Goal: Information Seeking & Learning: Learn about a topic

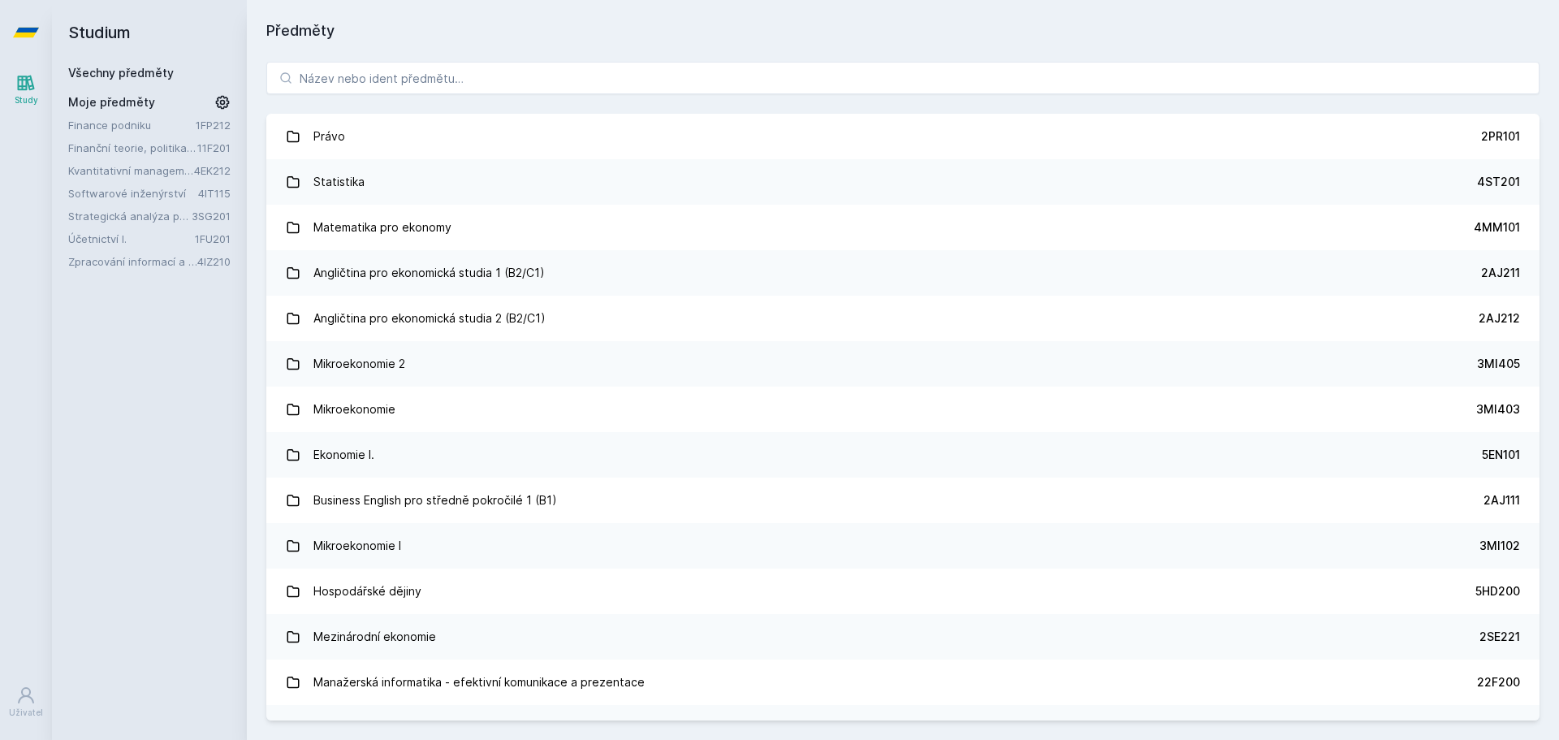
click at [103, 266] on link "Zpracování informací a znalostí" at bounding box center [132, 261] width 129 height 16
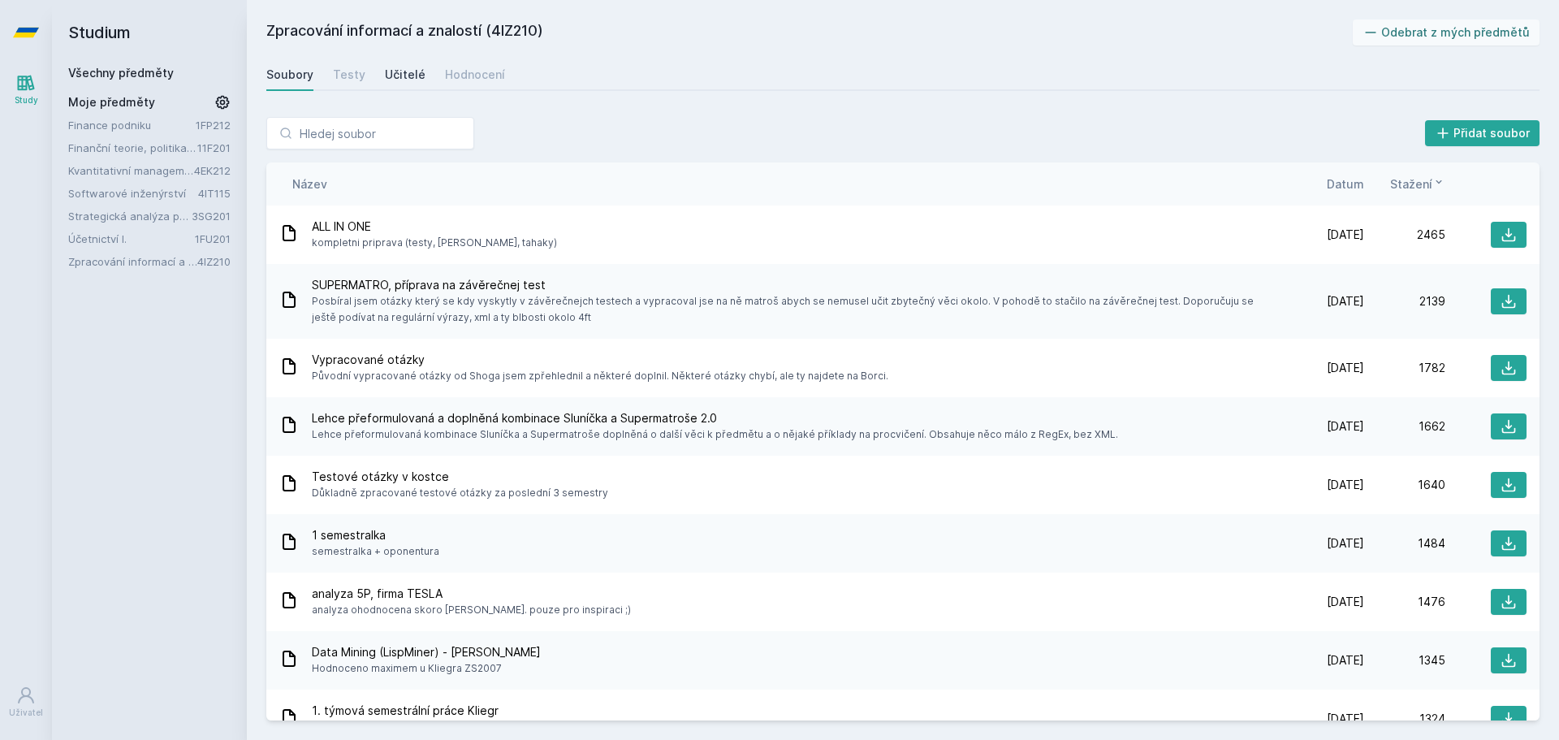
click at [404, 76] on div "Učitelé" at bounding box center [405, 75] width 41 height 16
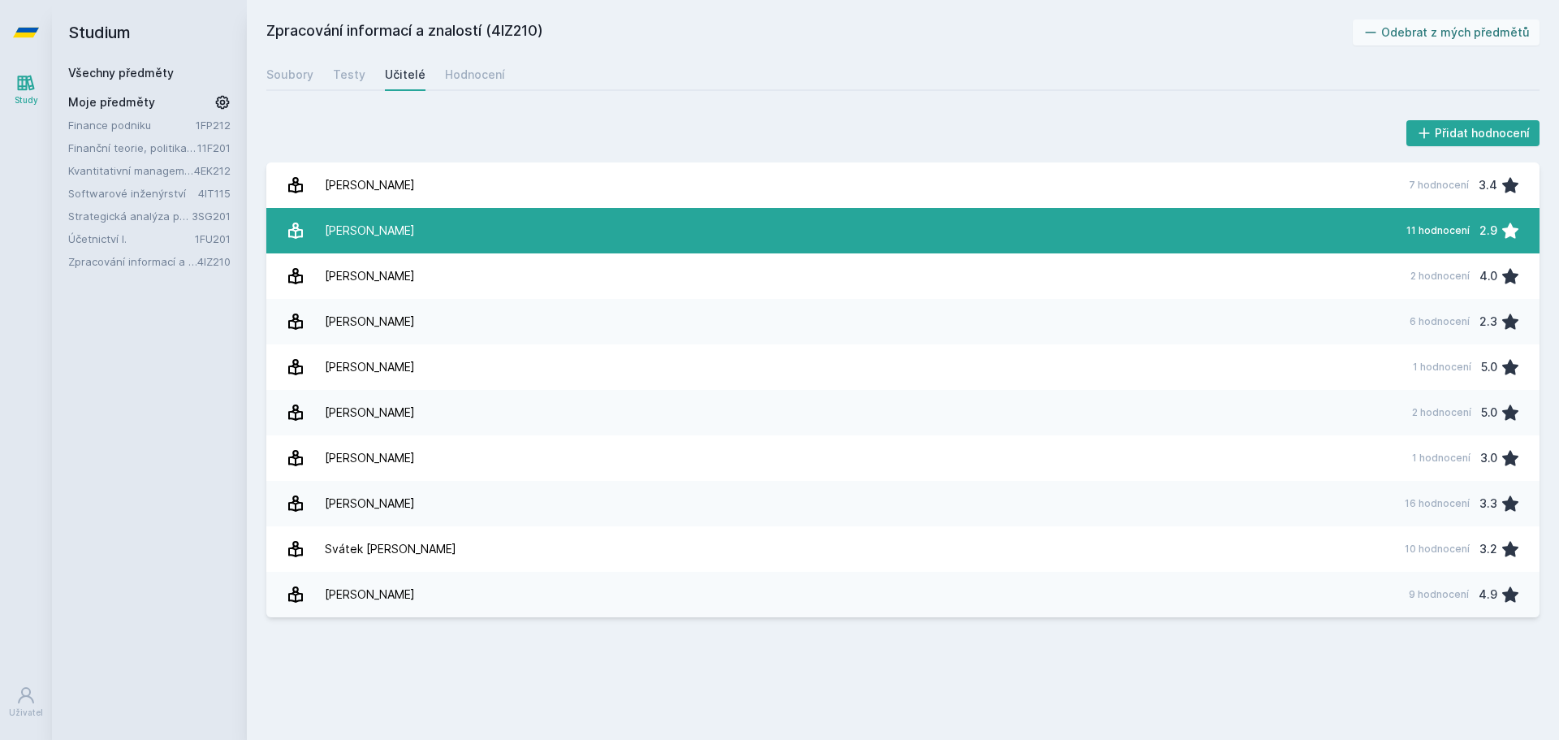
click at [370, 227] on div "[PERSON_NAME]" at bounding box center [370, 230] width 90 height 32
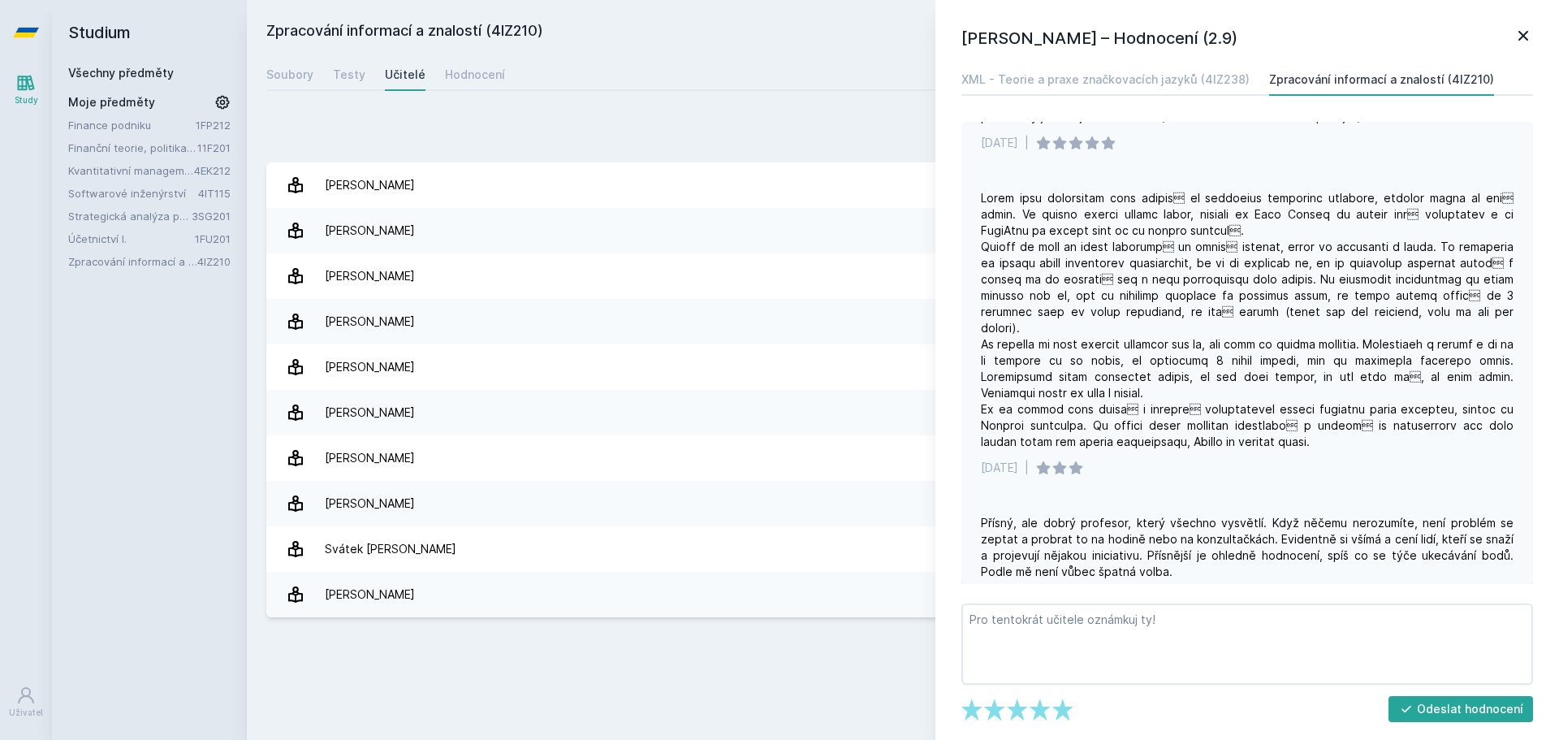
scroll to position [837, 0]
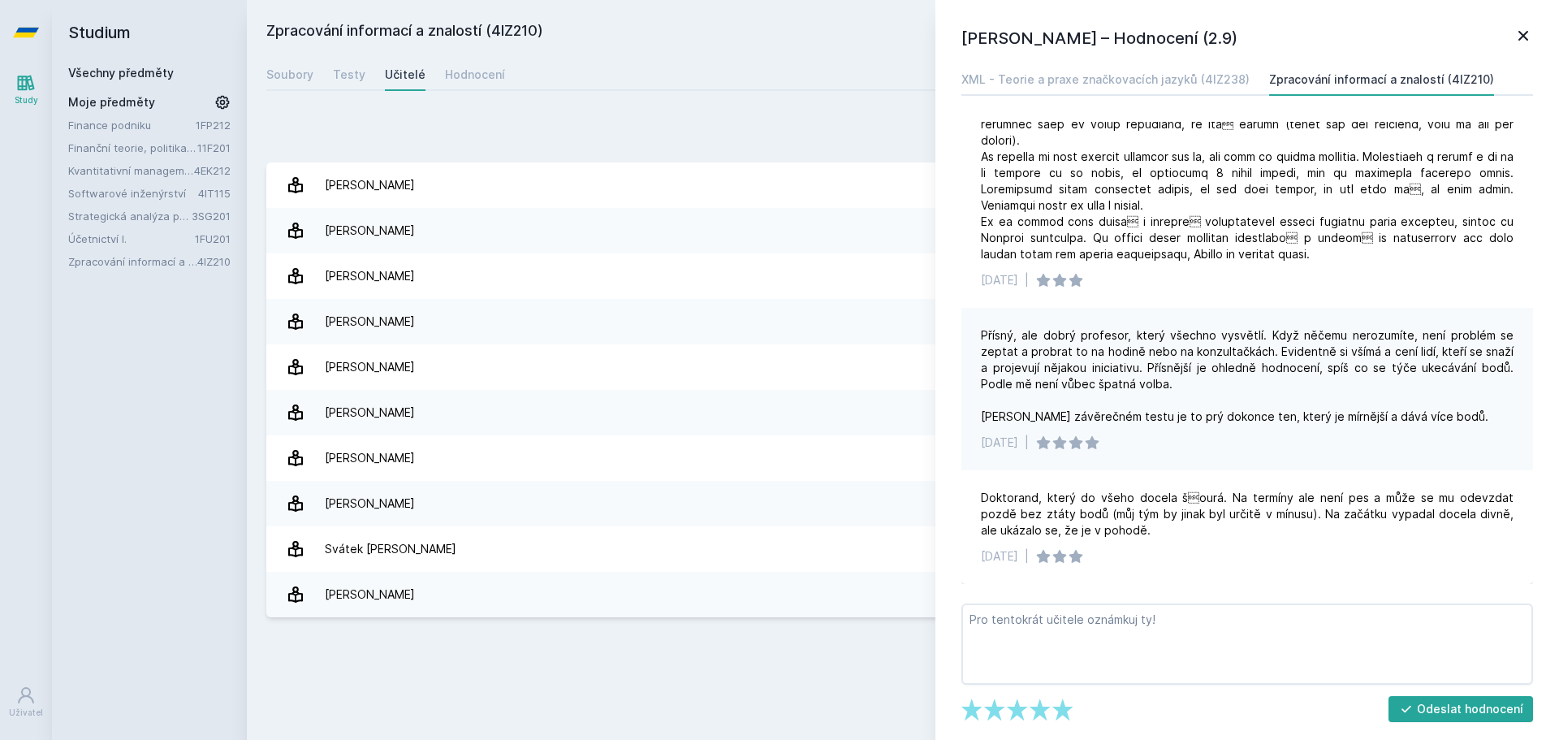
click at [87, 175] on link "Kvantitativní management" at bounding box center [131, 170] width 126 height 16
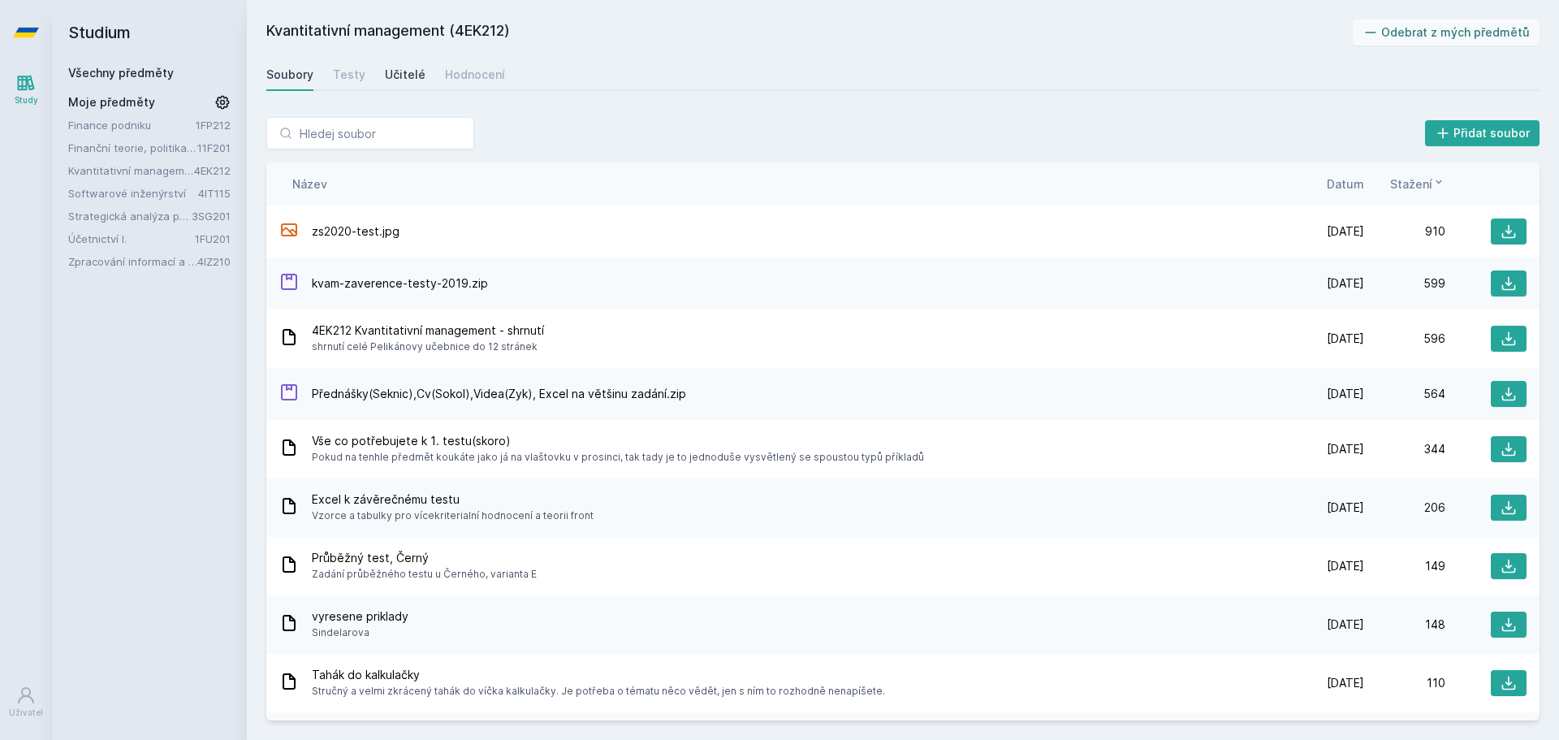
click at [385, 66] on link "Učitelé" at bounding box center [405, 74] width 41 height 32
